Goal: Obtain resource: Obtain resource

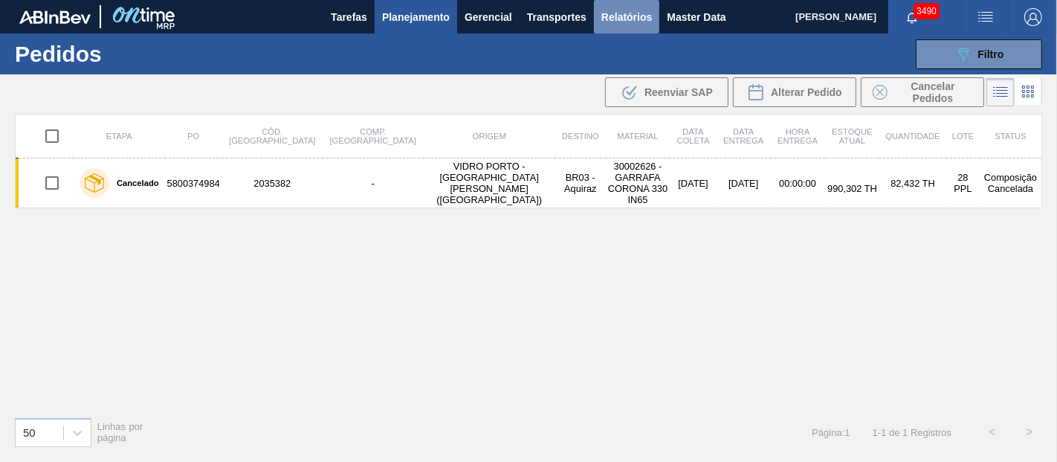
drag, startPoint x: 636, startPoint y: 18, endPoint x: 628, endPoint y: 17, distance: 8.2
click at [636, 18] on span "Relatórios" at bounding box center [627, 17] width 51 height 18
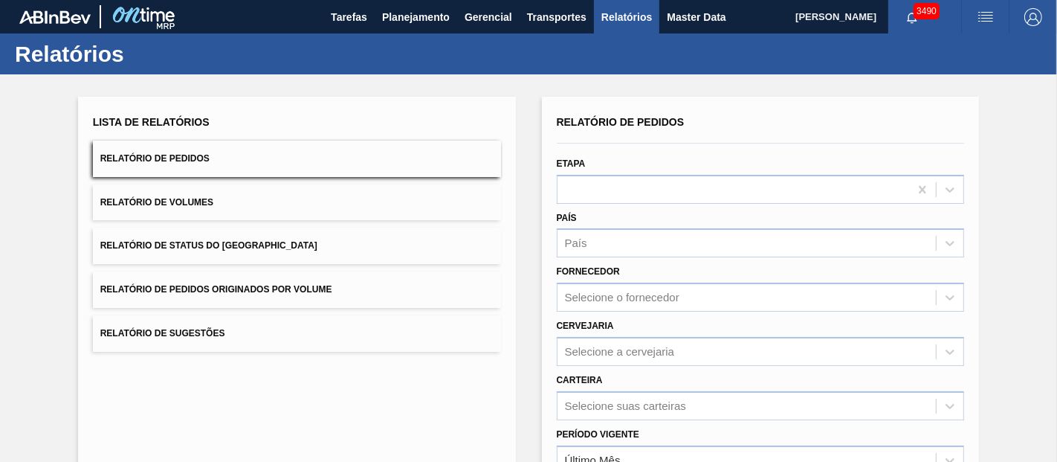
click at [256, 275] on button "Relatório de Pedidos Originados por Volume" at bounding box center [297, 289] width 408 height 36
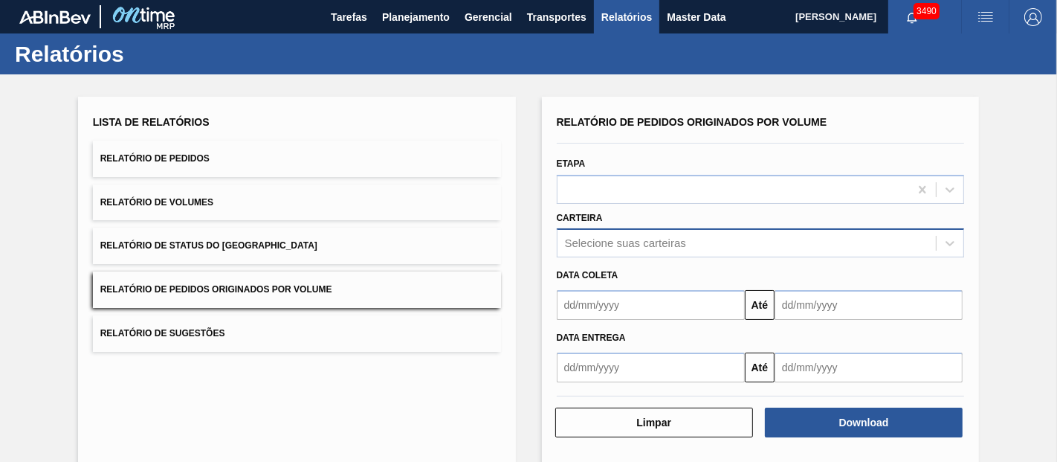
click at [686, 234] on div "Selecione suas carteiras" at bounding box center [747, 244] width 379 height 22
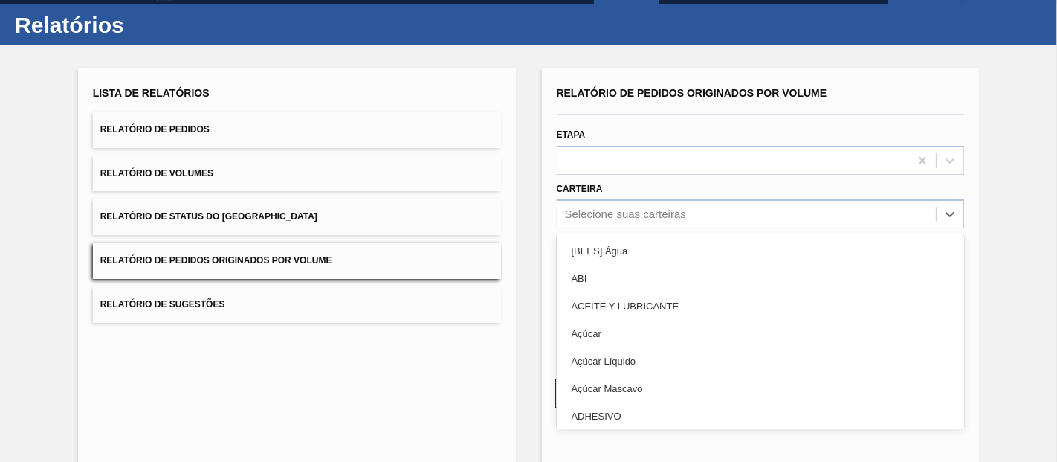
scroll to position [30, 0]
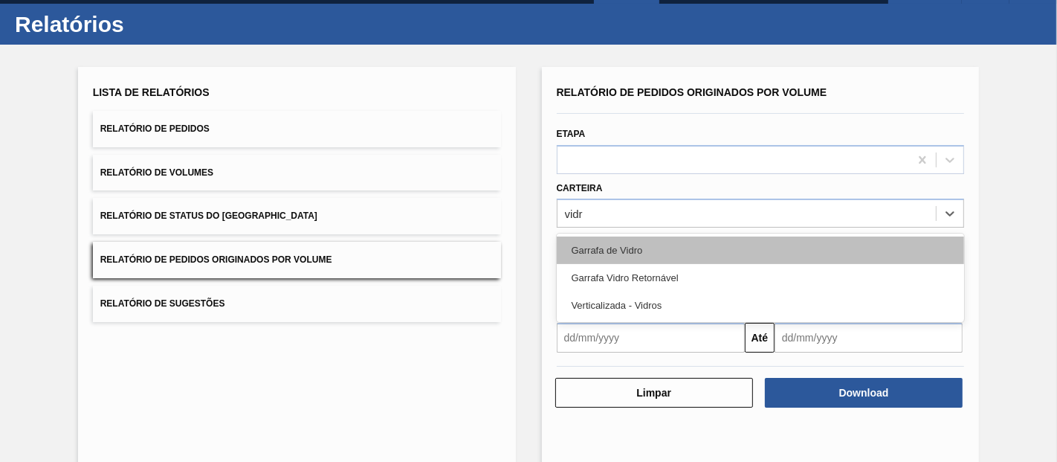
type input "vidro"
click at [695, 237] on div "Garrafa de Vidro" at bounding box center [761, 250] width 408 height 28
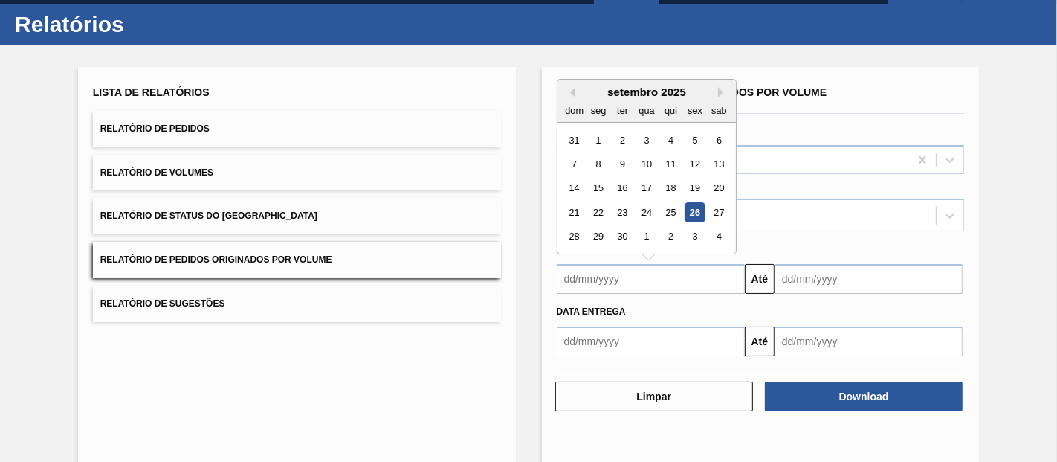
click at [657, 274] on input "text" at bounding box center [651, 279] width 188 height 30
click at [601, 135] on div "1" at bounding box center [598, 140] width 20 height 20
type input "[DATE]"
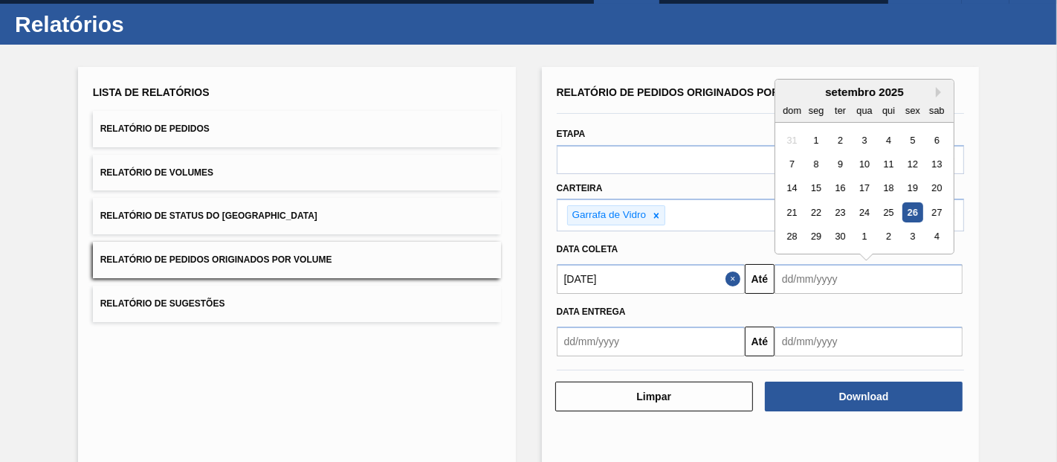
click at [851, 272] on input "text" at bounding box center [869, 279] width 188 height 30
click at [932, 207] on div "27" at bounding box center [937, 212] width 20 height 20
type input "[DATE]"
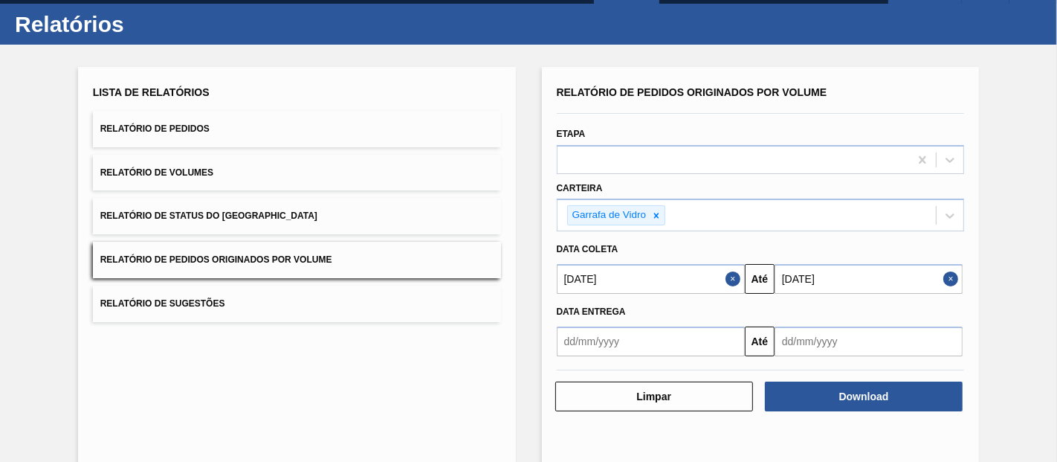
click at [827, 380] on div "Download" at bounding box center [866, 396] width 210 height 33
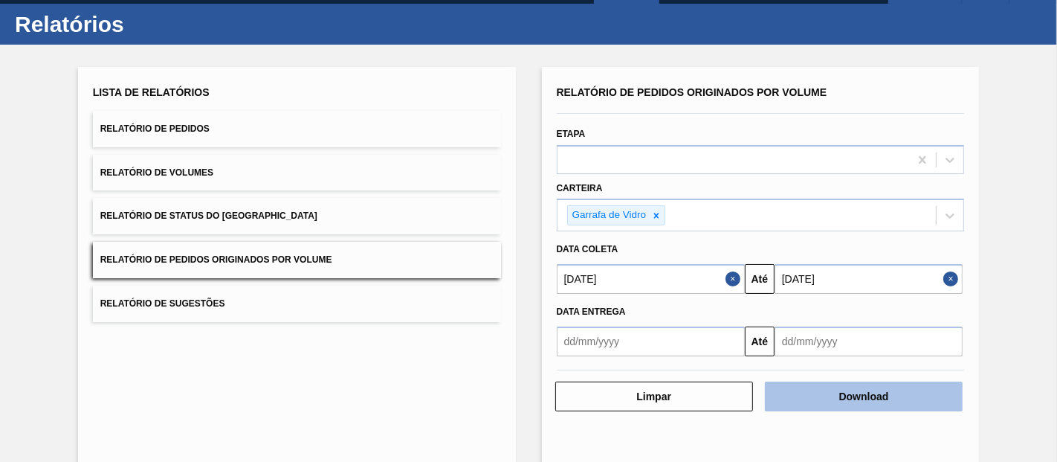
click at [827, 398] on button "Download" at bounding box center [864, 396] width 198 height 30
